Goal: Task Accomplishment & Management: Use online tool/utility

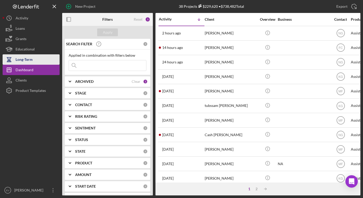
click at [29, 59] on div "Long-Term" at bounding box center [24, 60] width 17 height 12
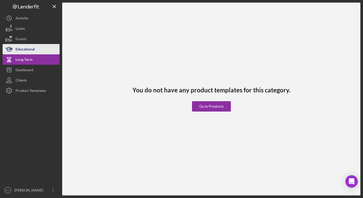
click at [32, 50] on div "Educational" at bounding box center [25, 50] width 19 height 12
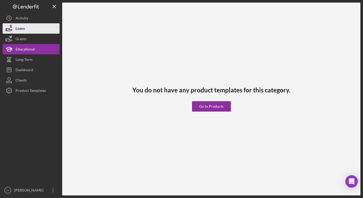
click at [29, 31] on button "Loans" at bounding box center [31, 28] width 57 height 10
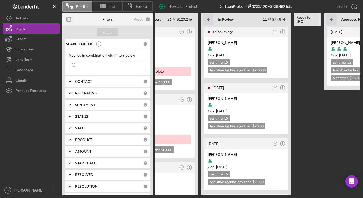
click at [77, 92] on b "RISK RATING" at bounding box center [86, 93] width 22 height 4
click at [85, 151] on b "STATUS" at bounding box center [81, 150] width 13 height 4
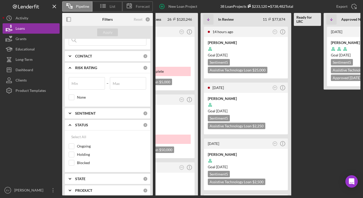
scroll to position [47, 0]
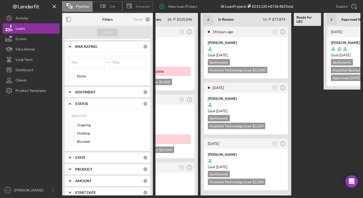
click at [83, 159] on b "STATE" at bounding box center [80, 158] width 10 height 4
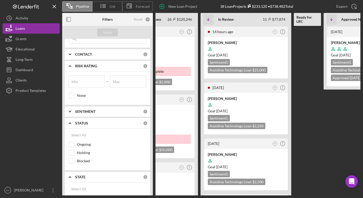
scroll to position [0, 0]
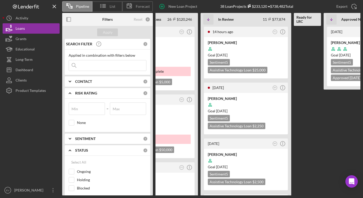
click at [83, 83] on b "CONTACT" at bounding box center [83, 81] width 17 height 4
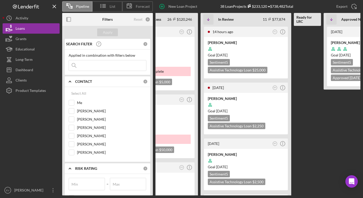
click at [83, 80] on b "CONTACT" at bounding box center [83, 81] width 17 height 4
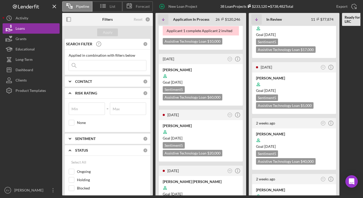
click at [88, 63] on input at bounding box center [107, 65] width 77 height 10
type input "[PERSON_NAME]"
click at [109, 33] on div "Apply" at bounding box center [108, 32] width 10 height 8
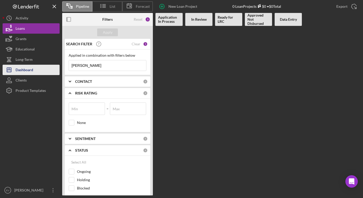
click at [30, 69] on div "Dashboard" at bounding box center [25, 71] width 18 height 12
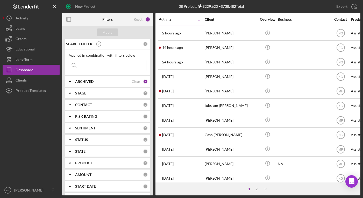
click at [98, 66] on input at bounding box center [107, 65] width 77 height 10
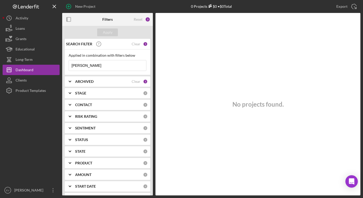
type input "[PERSON_NAME]"
click at [76, 77] on icon "Icon/Expander" at bounding box center [69, 81] width 13 height 13
click at [71, 112] on input "Archived" at bounding box center [71, 110] width 5 height 5
checkbox input "true"
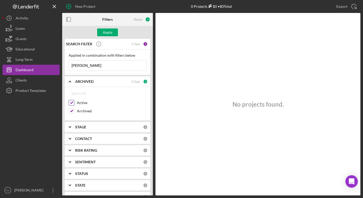
click at [71, 102] on input "Active" at bounding box center [71, 102] width 5 height 5
checkbox input "false"
click at [106, 34] on div "Apply" at bounding box center [108, 32] width 10 height 8
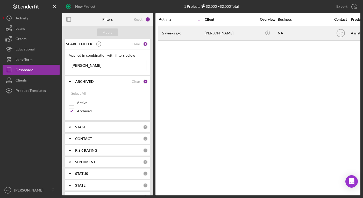
click at [214, 33] on div "[PERSON_NAME]" at bounding box center [230, 33] width 52 height 14
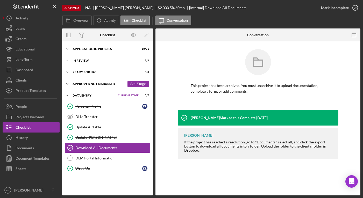
click at [68, 84] on icon "Icon/Expander" at bounding box center [67, 84] width 10 height 10
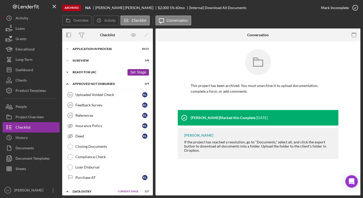
click at [67, 73] on icon "Icon/Expander" at bounding box center [67, 72] width 10 height 10
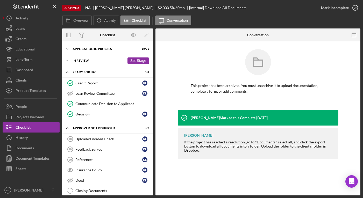
click at [68, 61] on icon "Icon/Expander" at bounding box center [67, 60] width 10 height 10
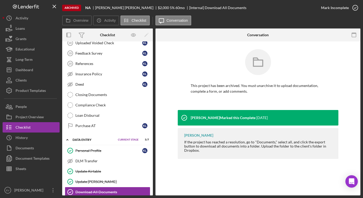
scroll to position [209, 0]
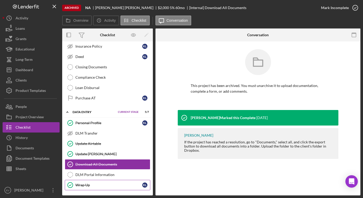
click at [78, 185] on div "Wrap Up" at bounding box center [108, 185] width 67 height 4
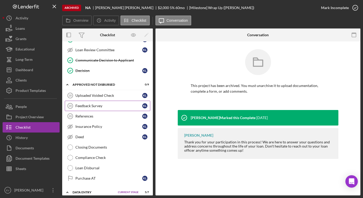
scroll to position [132, 0]
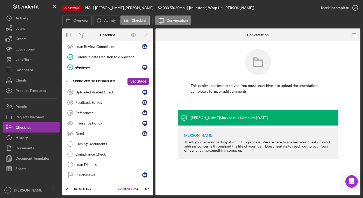
click at [68, 82] on polyline at bounding box center [68, 81] width 2 height 1
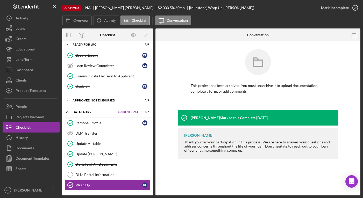
click at [69, 113] on icon "Icon/Expander" at bounding box center [67, 112] width 10 height 10
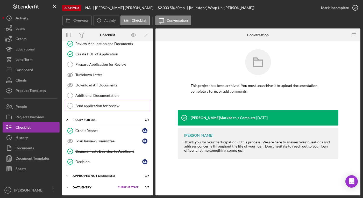
scroll to position [38, 0]
click at [67, 175] on polyline at bounding box center [68, 175] width 2 height 1
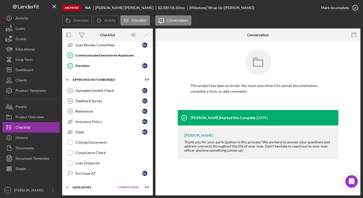
click at [69, 187] on icon "Icon/Expander" at bounding box center [67, 187] width 10 height 10
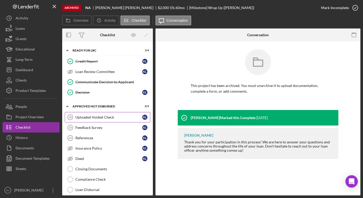
scroll to position [104, 0]
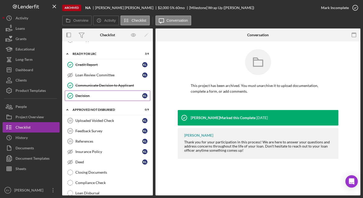
click at [97, 94] on div "Decision" at bounding box center [108, 96] width 67 height 4
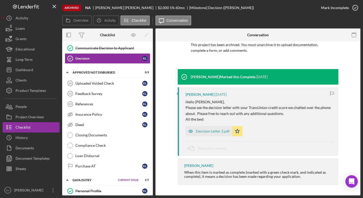
scroll to position [131, 0]
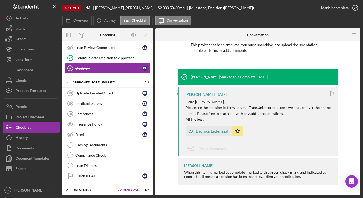
click at [112, 60] on link "Communicate Decision to Applicant Communicate Decision to Applicant" at bounding box center [107, 58] width 85 height 10
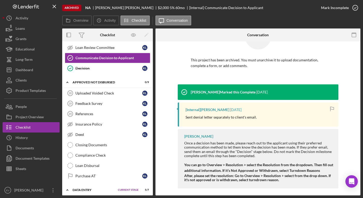
scroll to position [29, 0]
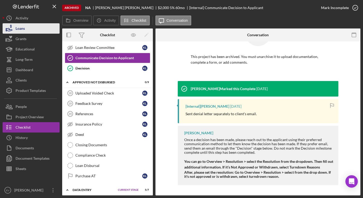
click at [27, 29] on button "Loans" at bounding box center [31, 28] width 57 height 10
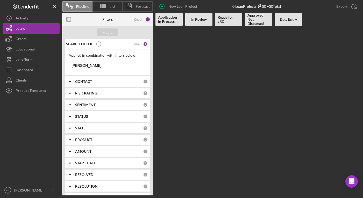
click at [79, 82] on b "CONTACT" at bounding box center [83, 81] width 17 height 4
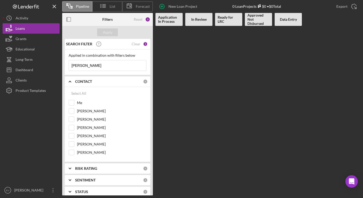
click at [87, 170] on b "RISK RATING" at bounding box center [86, 168] width 22 height 4
click at [139, 45] on div "SEARCH FILTER Clear 1" at bounding box center [106, 44] width 83 height 13
click at [136, 44] on div "Clear" at bounding box center [135, 44] width 9 height 4
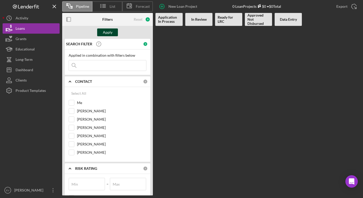
click at [110, 33] on div "Apply" at bounding box center [108, 32] width 10 height 8
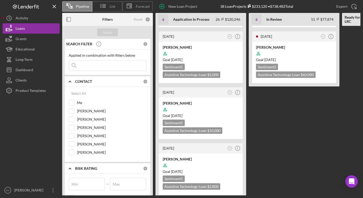
scroll to position [687, 0]
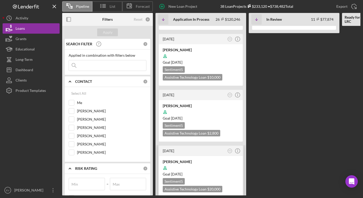
click at [178, 159] on div "[PERSON_NAME]" at bounding box center [201, 161] width 76 height 5
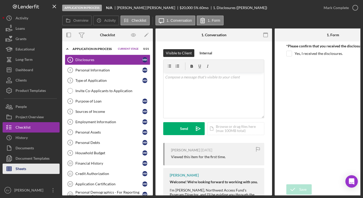
click at [20, 170] on div "Sheets" at bounding box center [21, 170] width 11 height 12
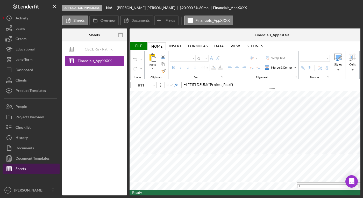
type input "Arial"
type input "10"
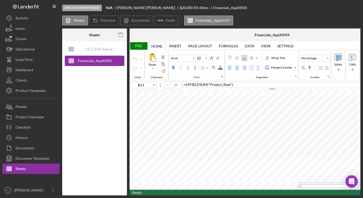
click at [138, 46] on div "File" at bounding box center [138, 46] width 18 height 8
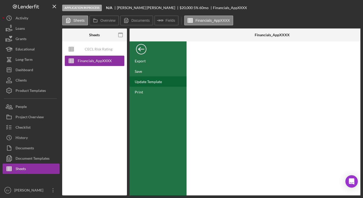
click at [152, 83] on div "Update Template" at bounding box center [148, 81] width 27 height 4
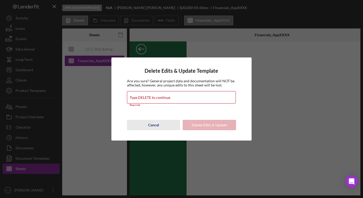
click at [157, 124] on div "Cancel" at bounding box center [153, 125] width 11 height 10
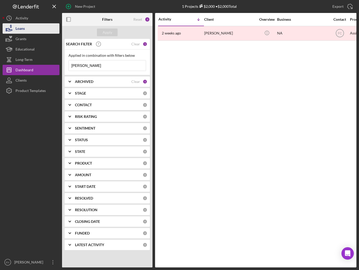
click at [25, 31] on button "Loans" at bounding box center [31, 28] width 57 height 10
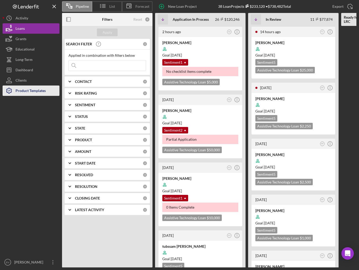
click at [36, 93] on div "Product Templates" at bounding box center [31, 91] width 30 height 12
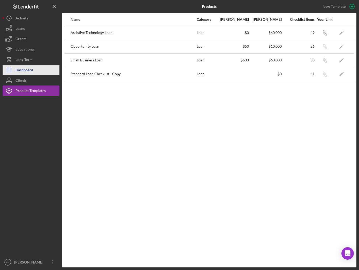
click at [25, 71] on div "Dashboard" at bounding box center [25, 71] width 18 height 12
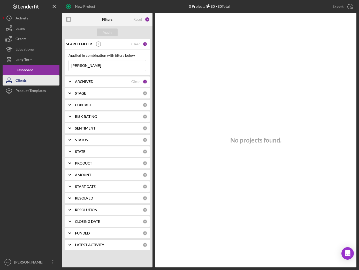
click at [26, 77] on div "Clients" at bounding box center [21, 81] width 11 height 12
